Goal: Information Seeking & Learning: Learn about a topic

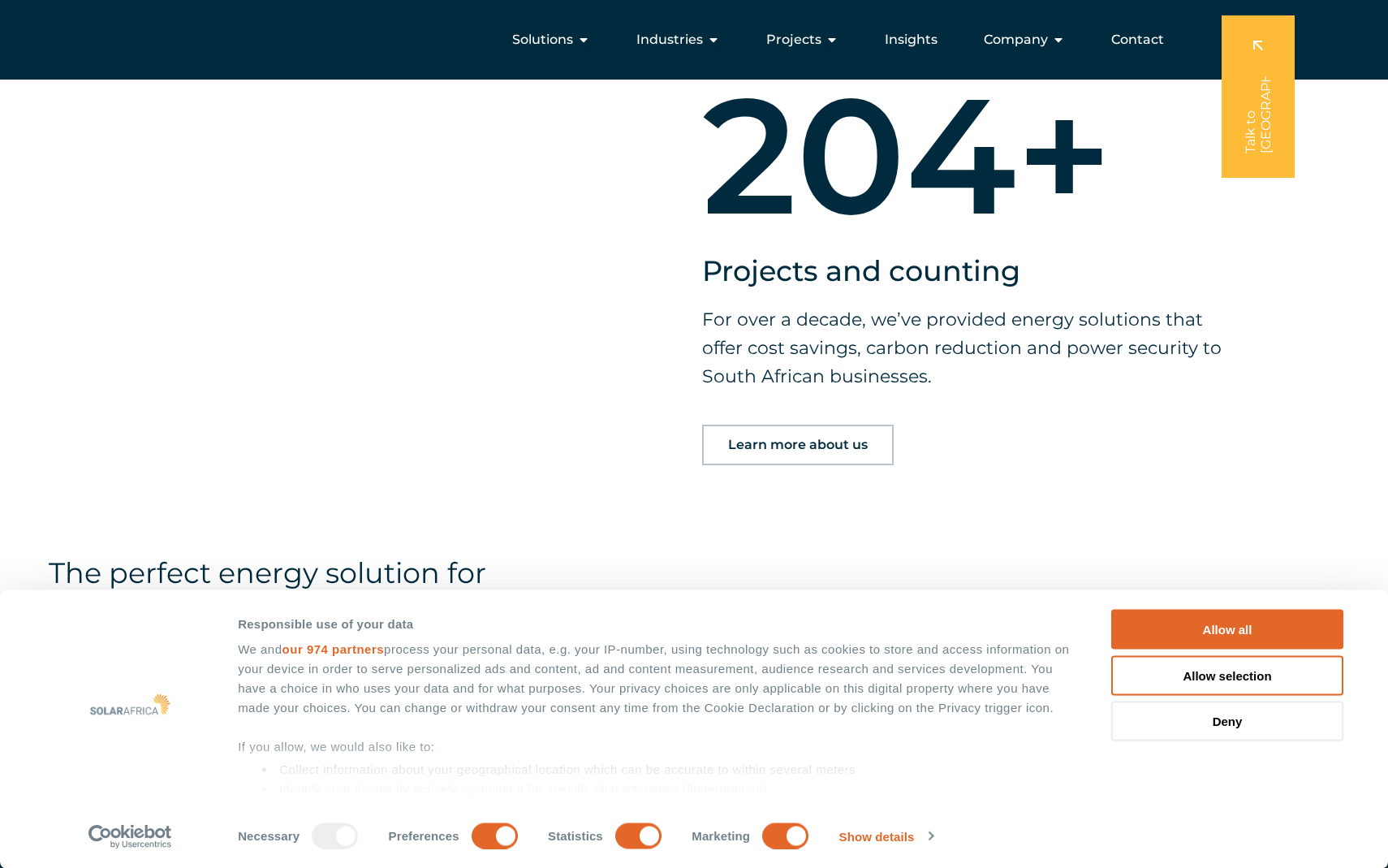
scroll to position [1940, 0]
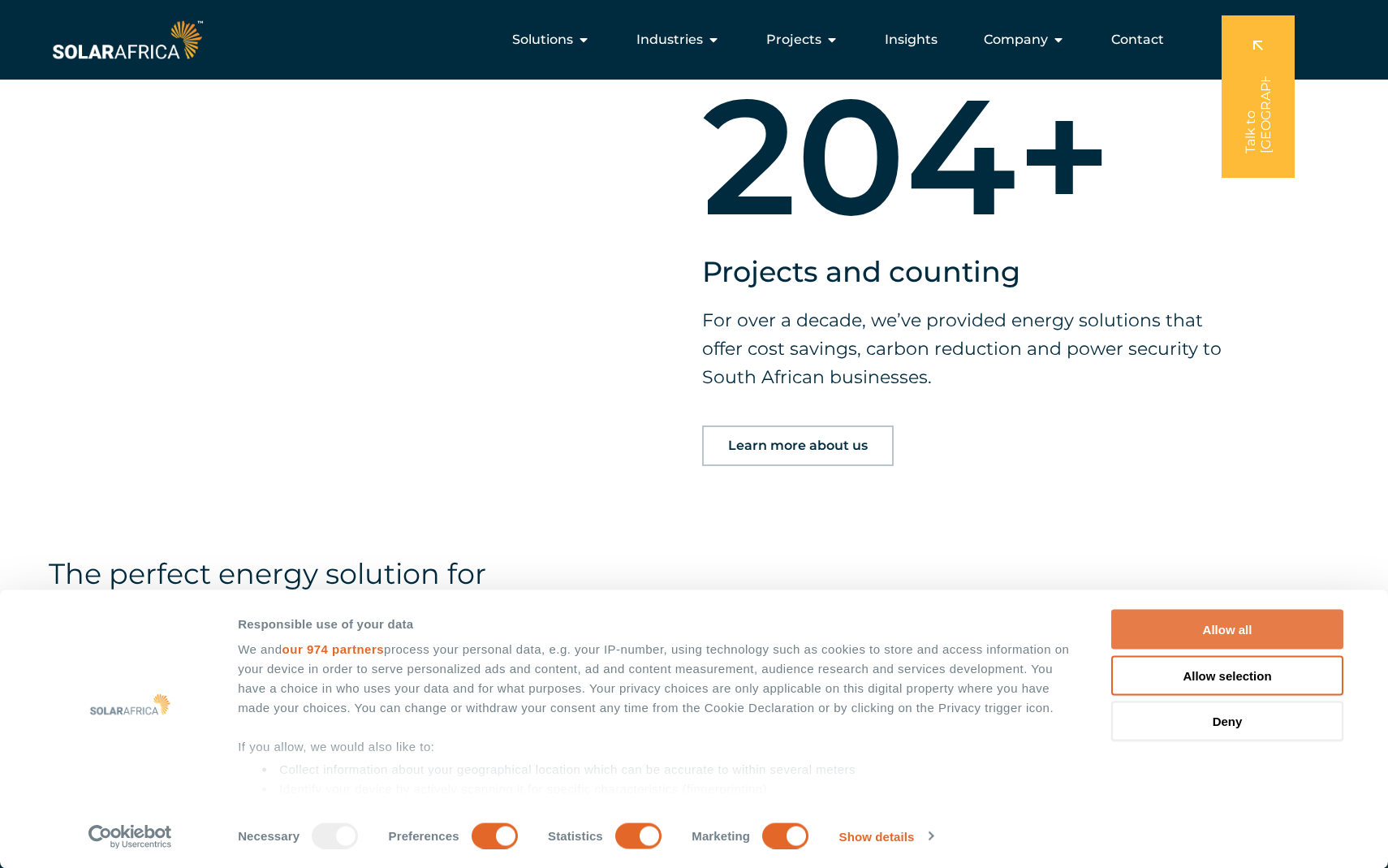
click at [1244, 629] on button "Allow all" at bounding box center [1227, 629] width 232 height 40
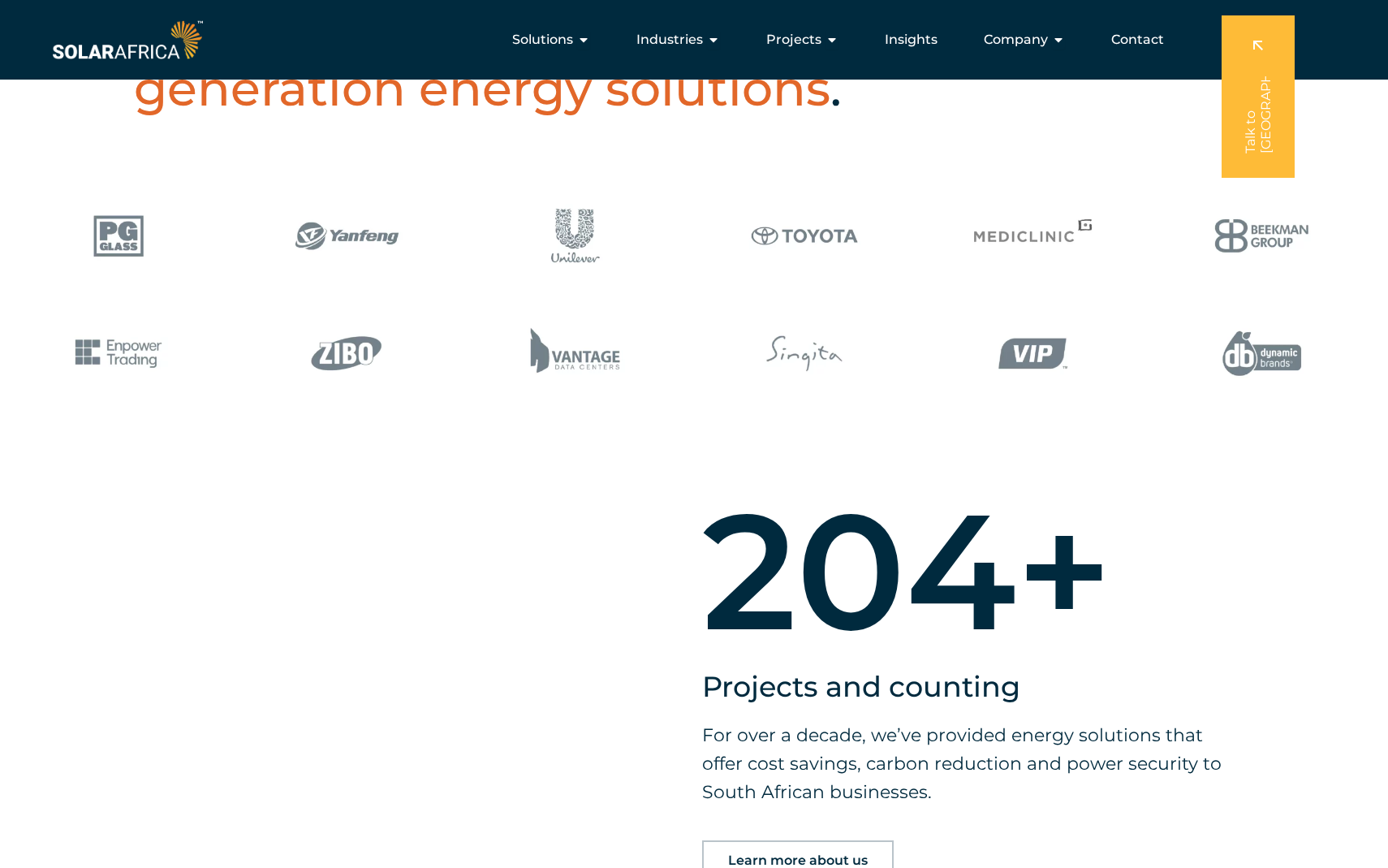
scroll to position [0, 0]
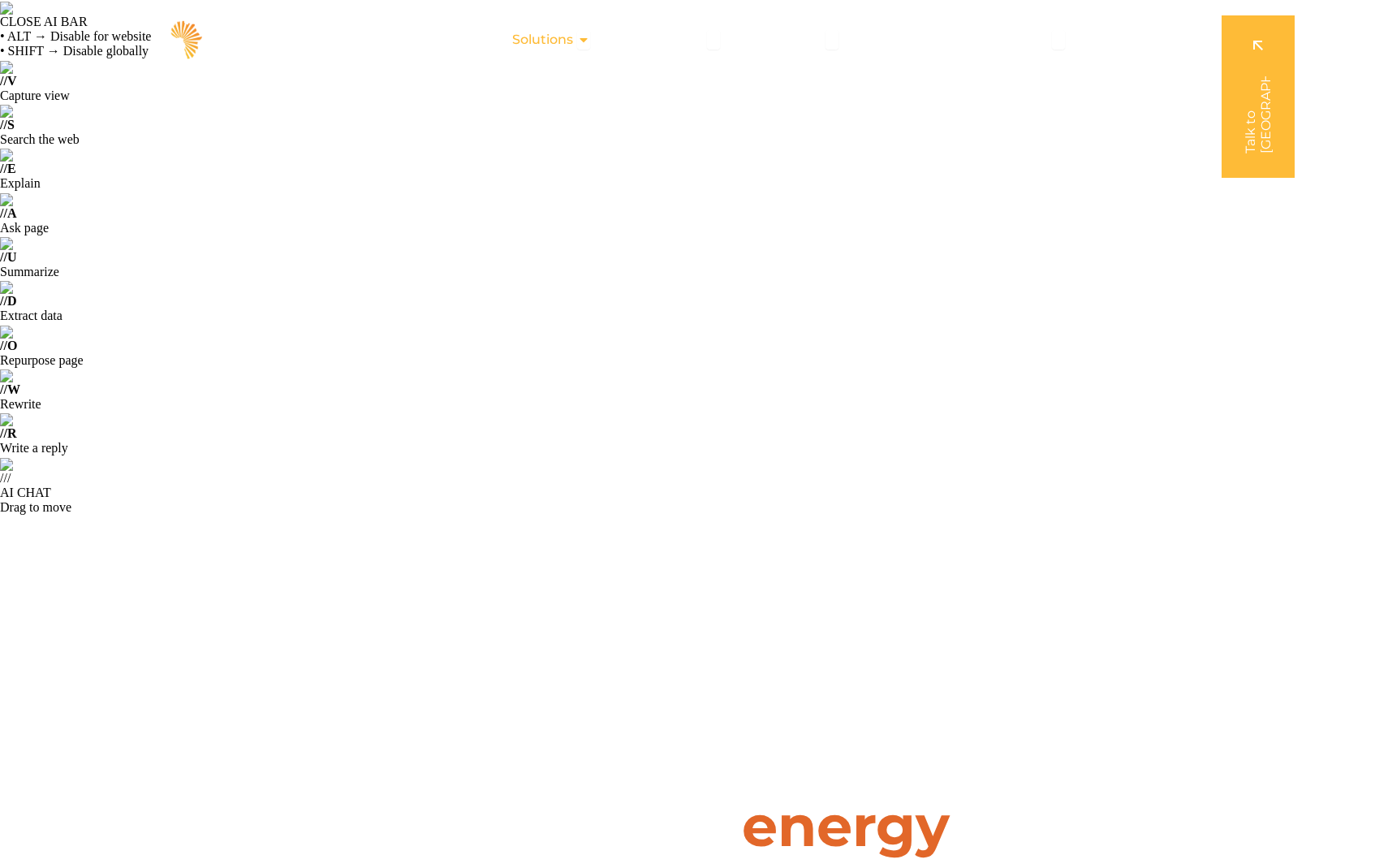
click at [573, 39] on span "Solutions" at bounding box center [543, 40] width 61 height 20
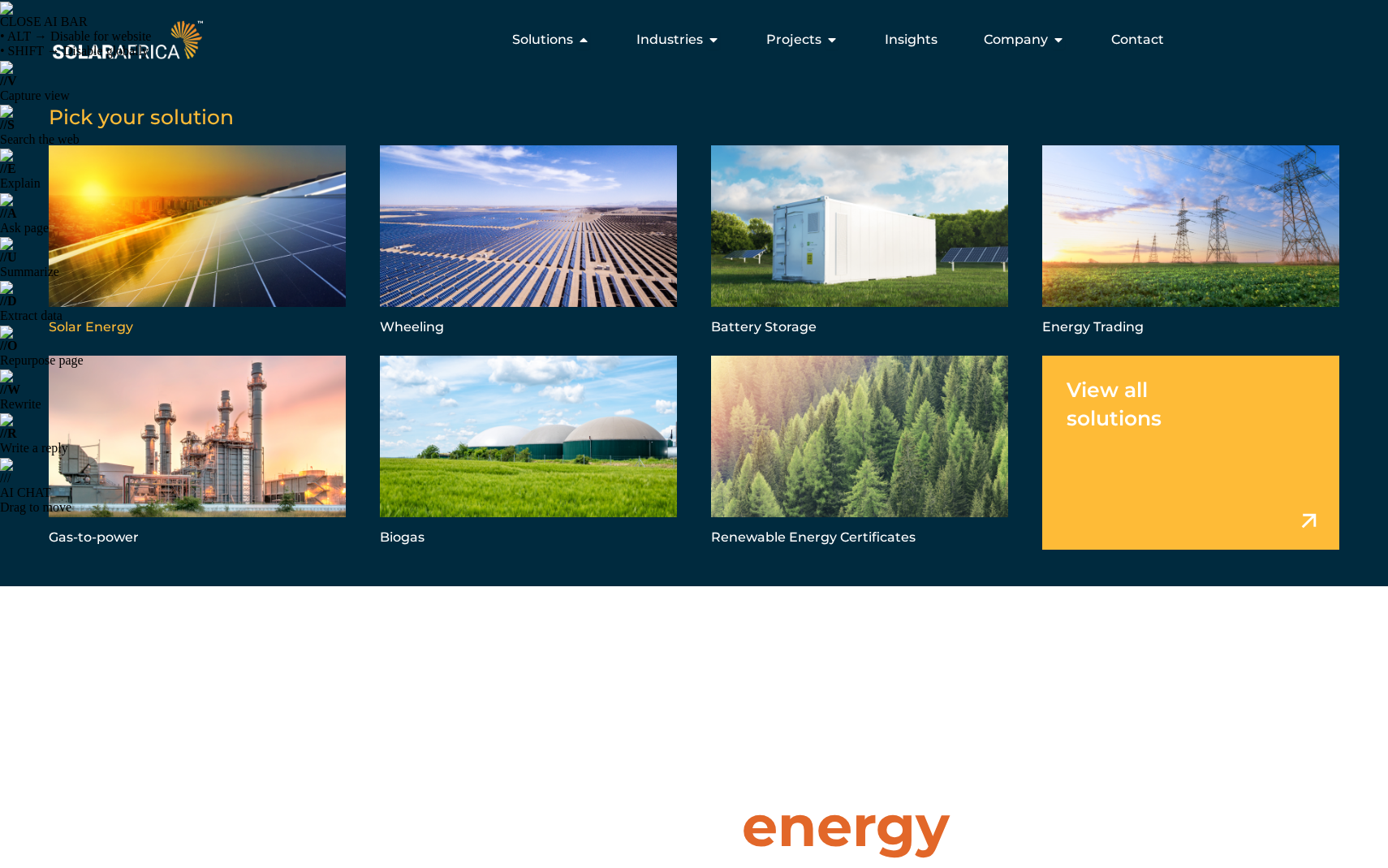
click at [221, 255] on link "Menu" at bounding box center [197, 242] width 297 height 194
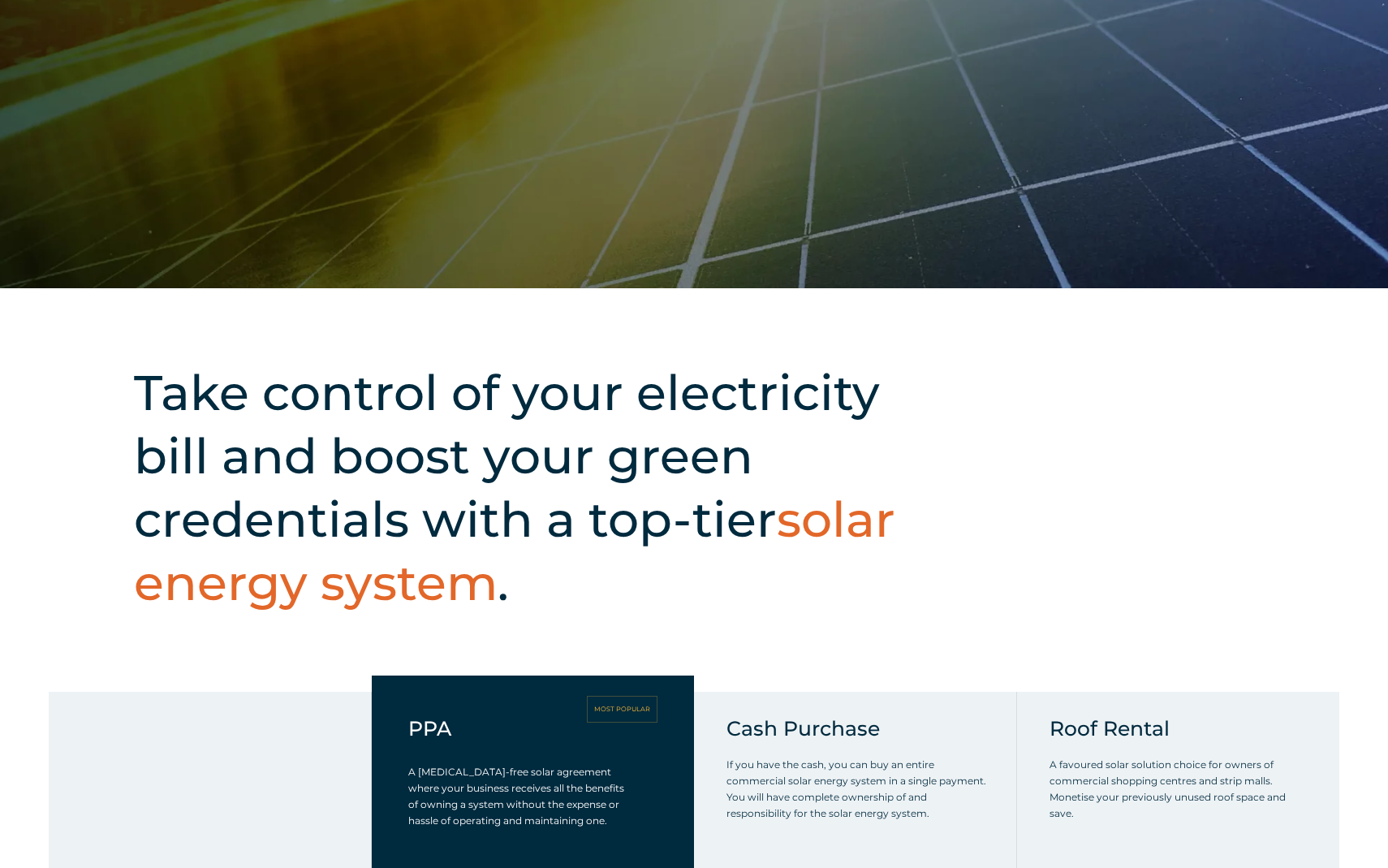
scroll to position [922, 0]
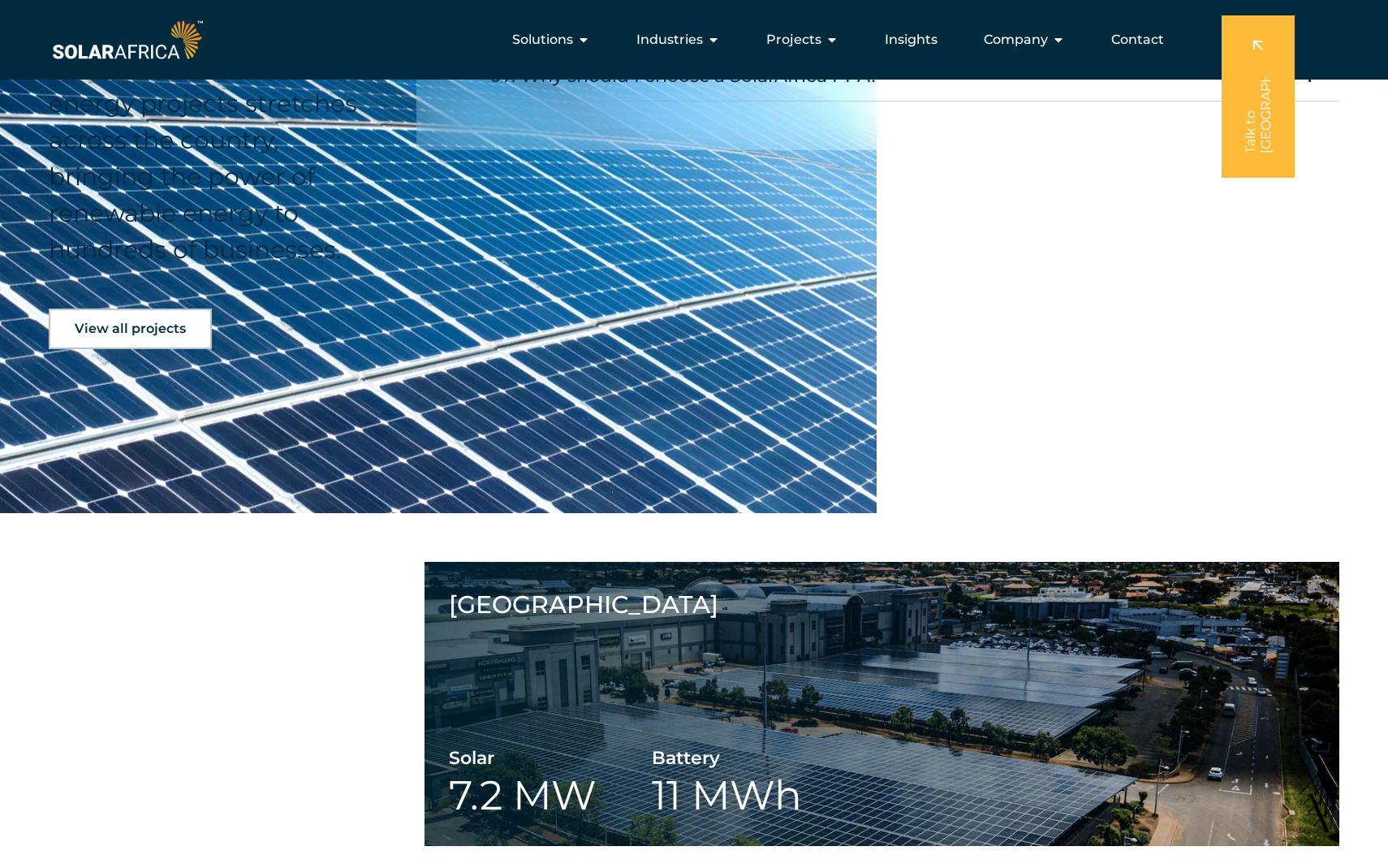
scroll to position [3163, 0]
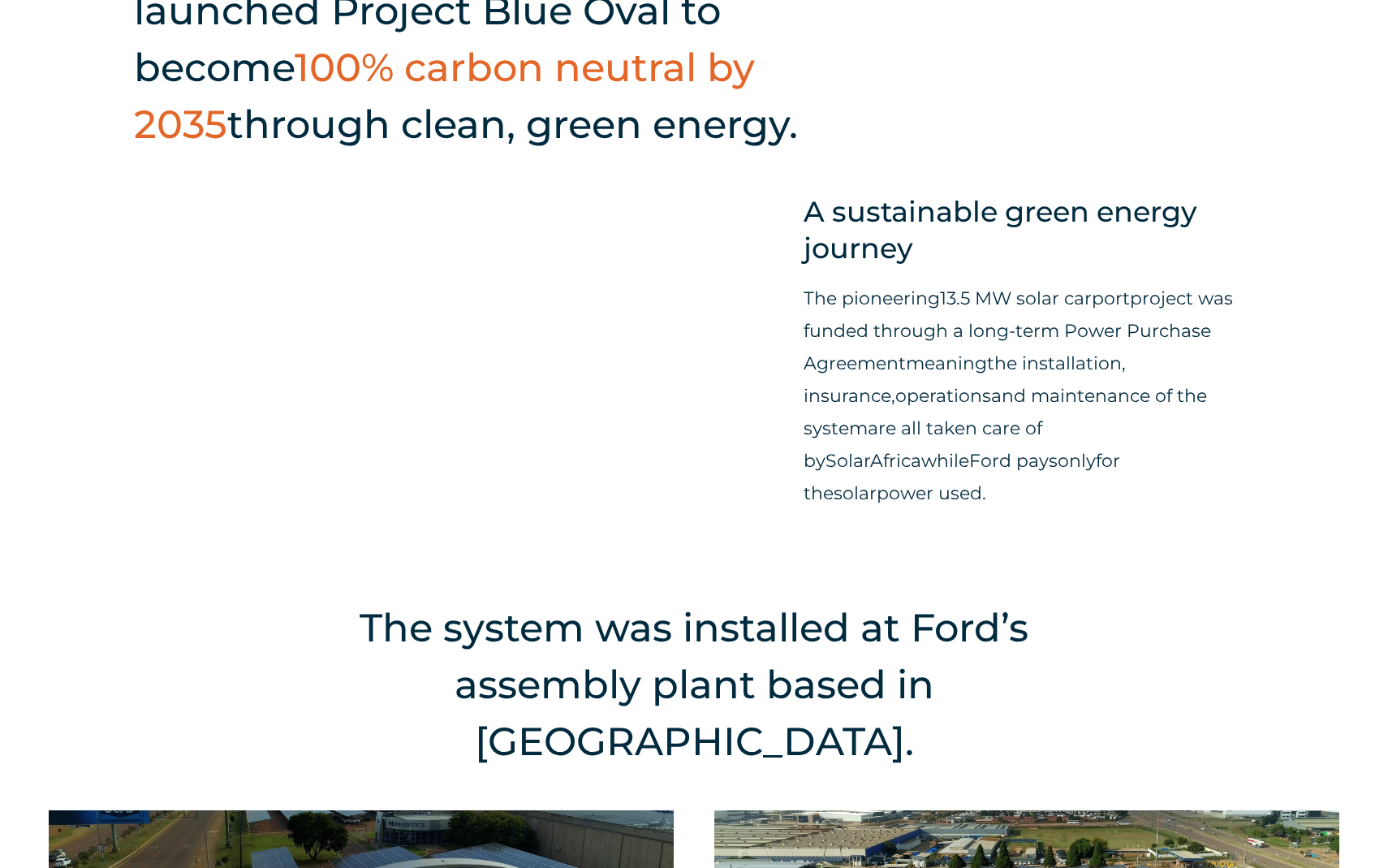
scroll to position [1600, 0]
